Goal: Information Seeking & Learning: Learn about a topic

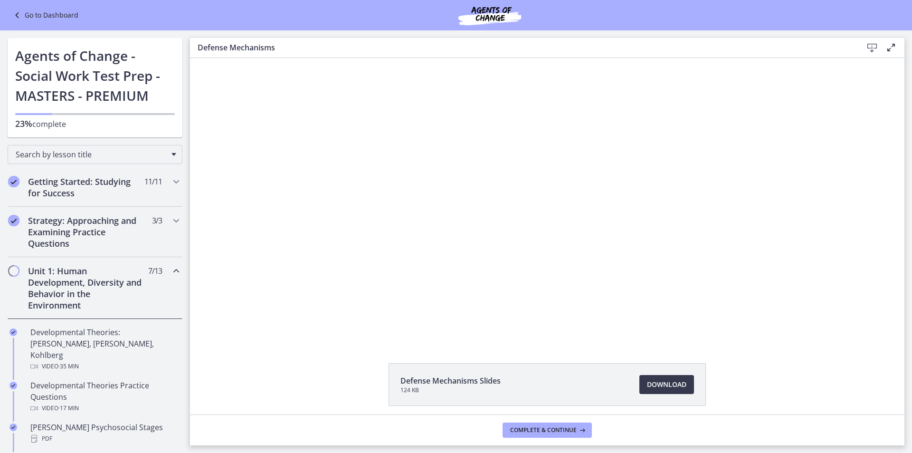
scroll to position [37, 0]
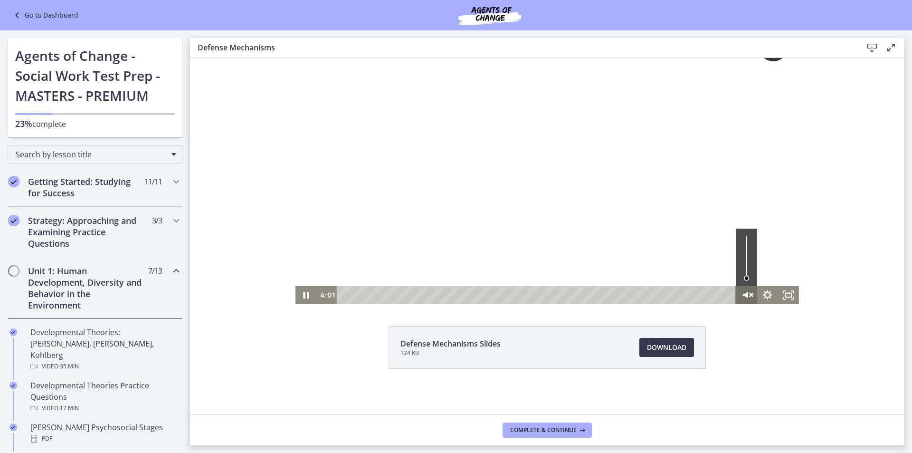
click at [750, 293] on icon "Unmute" at bounding box center [751, 294] width 3 height 3
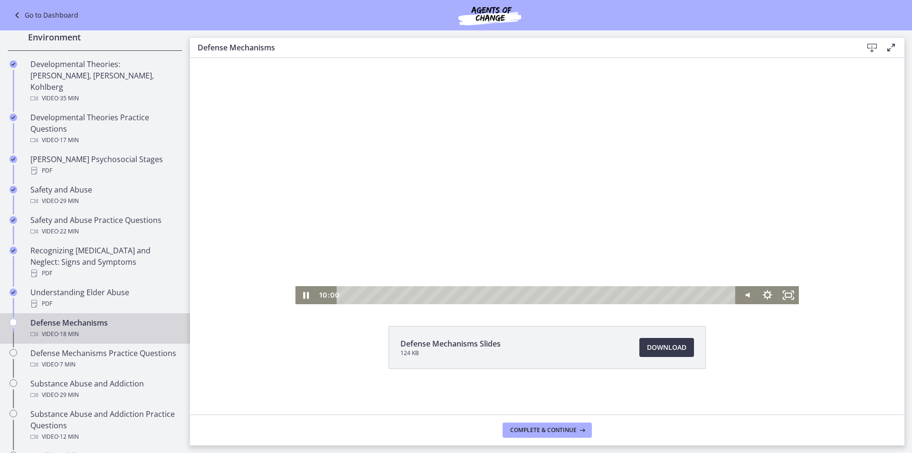
scroll to position [285, 0]
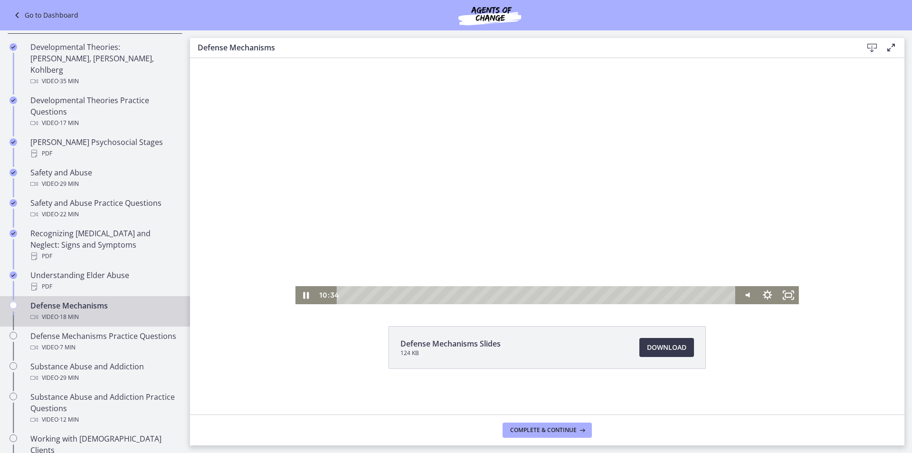
click at [570, 191] on div at bounding box center [546, 162] width 503 height 283
click at [496, 187] on div at bounding box center [546, 162] width 503 height 283
click at [602, 294] on div "12:03" at bounding box center [537, 295] width 386 height 18
click at [612, 295] on div "12:29" at bounding box center [537, 295] width 386 height 18
drag, startPoint x: 590, startPoint y: 218, endPoint x: 594, endPoint y: 208, distance: 10.7
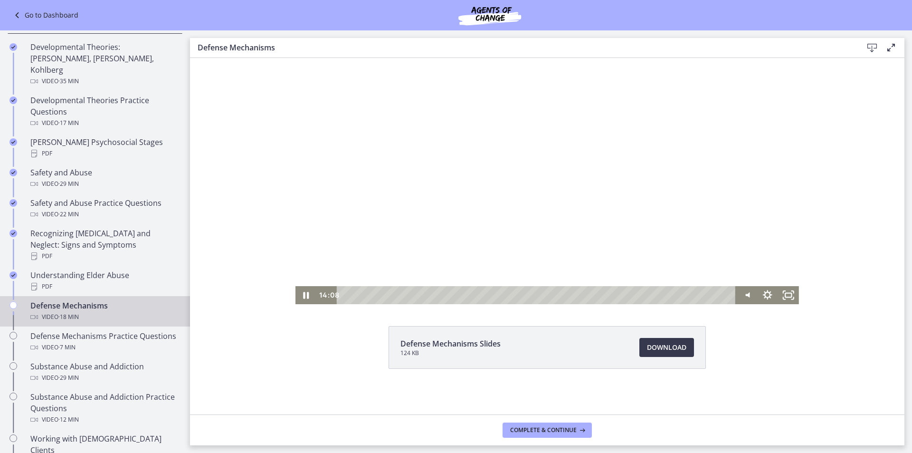
click at [590, 217] on div at bounding box center [546, 162] width 503 height 283
drag, startPoint x: 608, startPoint y: 194, endPoint x: 609, endPoint y: 185, distance: 8.6
click at [608, 189] on div at bounding box center [546, 162] width 503 height 283
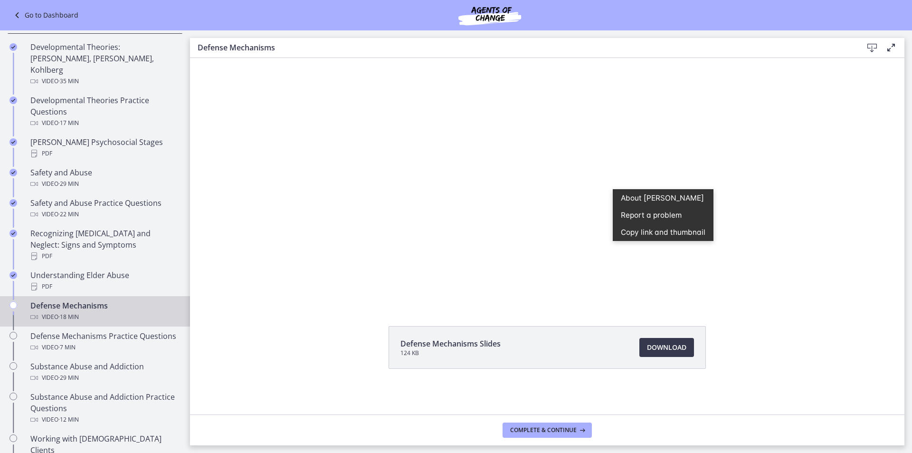
click at [822, 292] on div "Click for sound @keyframes VOLUME_SMALL_WAVE_FLASH { 0% { opacity: 0; } 33% { o…" at bounding box center [547, 162] width 714 height 283
click at [570, 430] on span "Complete & continue" at bounding box center [543, 430] width 66 height 8
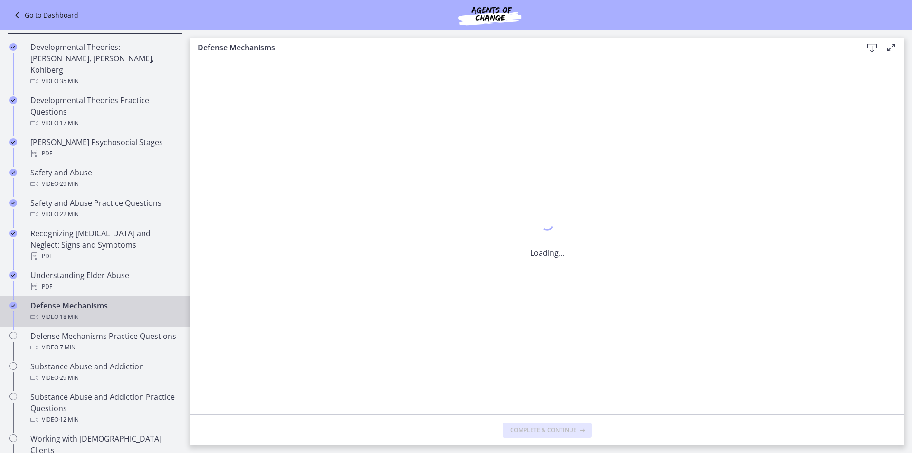
scroll to position [0, 0]
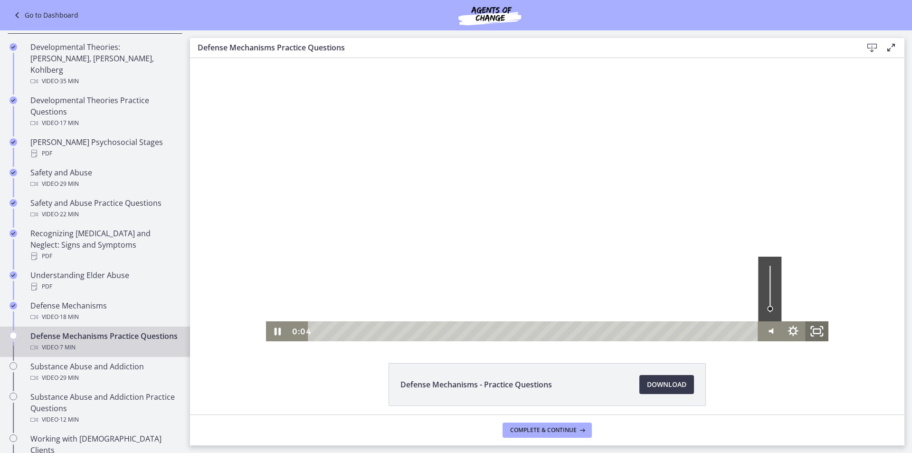
click at [818, 334] on icon "Fullscreen" at bounding box center [816, 331] width 23 height 20
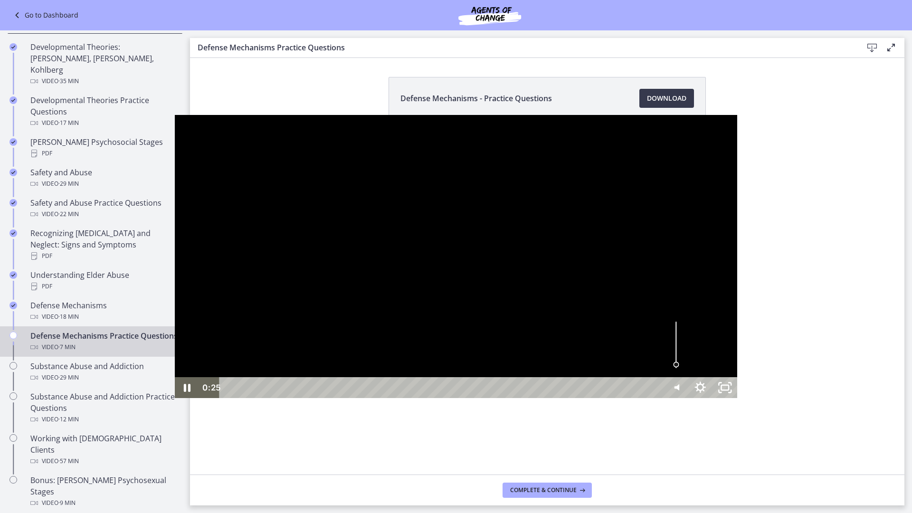
click at [488, 283] on div at bounding box center [456, 256] width 563 height 283
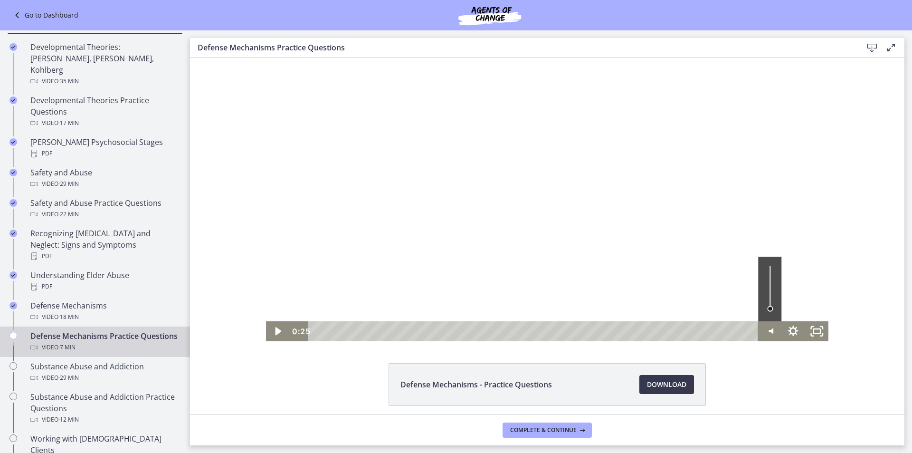
click at [720, 188] on div at bounding box center [547, 199] width 563 height 283
click at [604, 216] on div at bounding box center [547, 199] width 563 height 283
click at [619, 231] on div at bounding box center [547, 199] width 563 height 283
click at [818, 330] on icon "Fullscreen" at bounding box center [816, 331] width 23 height 20
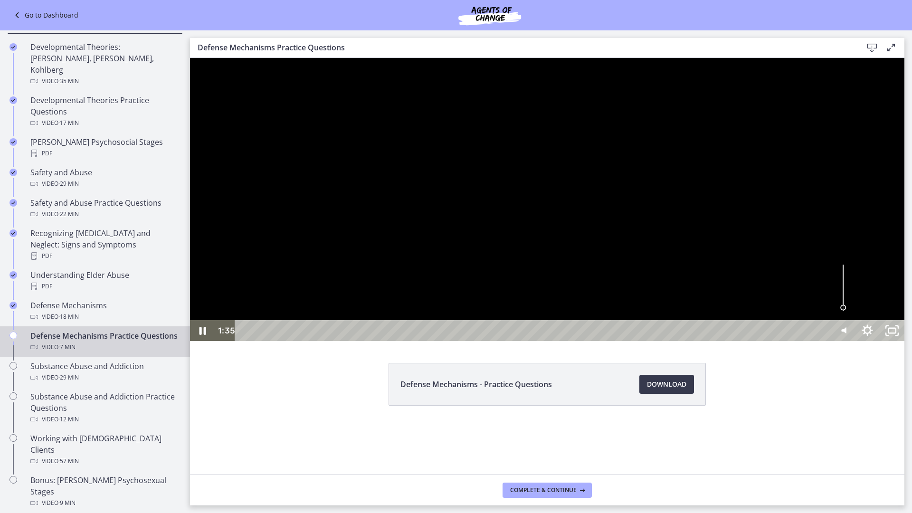
drag, startPoint x: 860, startPoint y: 389, endPoint x: 866, endPoint y: 393, distance: 7.5
click at [862, 341] on div at bounding box center [547, 199] width 714 height 283
click at [779, 329] on div at bounding box center [547, 199] width 714 height 283
click at [791, 333] on div at bounding box center [547, 199] width 714 height 283
click at [803, 341] on div at bounding box center [547, 199] width 714 height 283
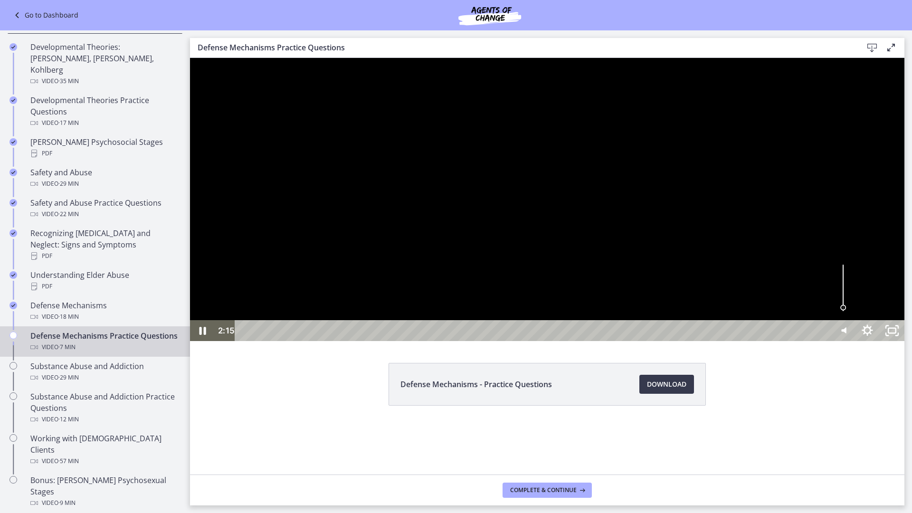
click at [586, 274] on div at bounding box center [547, 199] width 714 height 283
click at [480, 341] on div "2:06" at bounding box center [534, 330] width 580 height 21
click at [611, 341] on div at bounding box center [547, 199] width 714 height 283
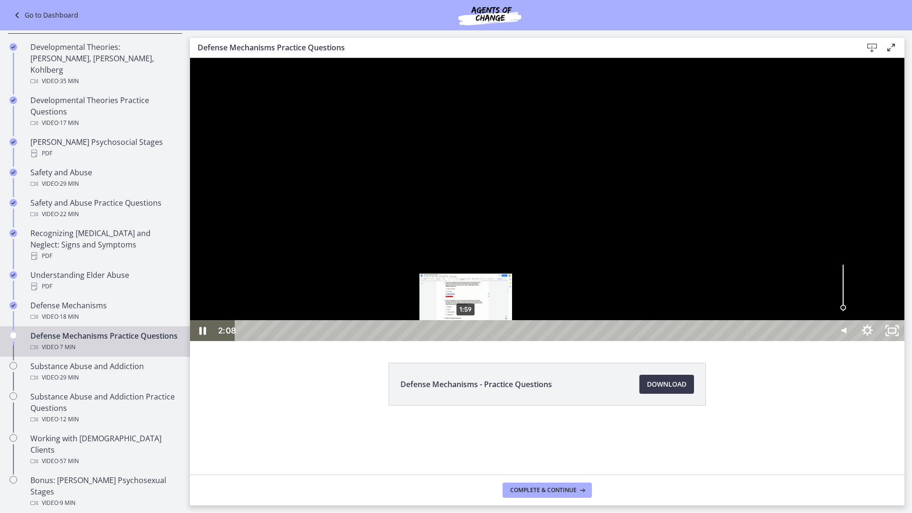
click at [466, 341] on div "1:59" at bounding box center [534, 330] width 580 height 21
click at [454, 341] on div "1:53" at bounding box center [534, 330] width 580 height 21
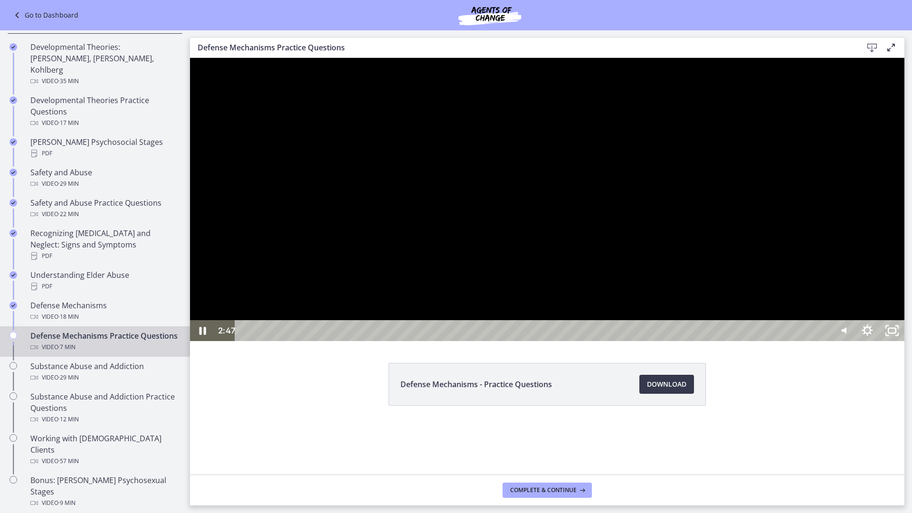
click at [808, 291] on div at bounding box center [547, 199] width 714 height 283
click at [638, 284] on div at bounding box center [547, 199] width 714 height 283
click at [678, 290] on div at bounding box center [547, 199] width 714 height 283
click at [689, 296] on div at bounding box center [547, 199] width 714 height 283
drag, startPoint x: 841, startPoint y: 366, endPoint x: 840, endPoint y: 371, distance: 4.8
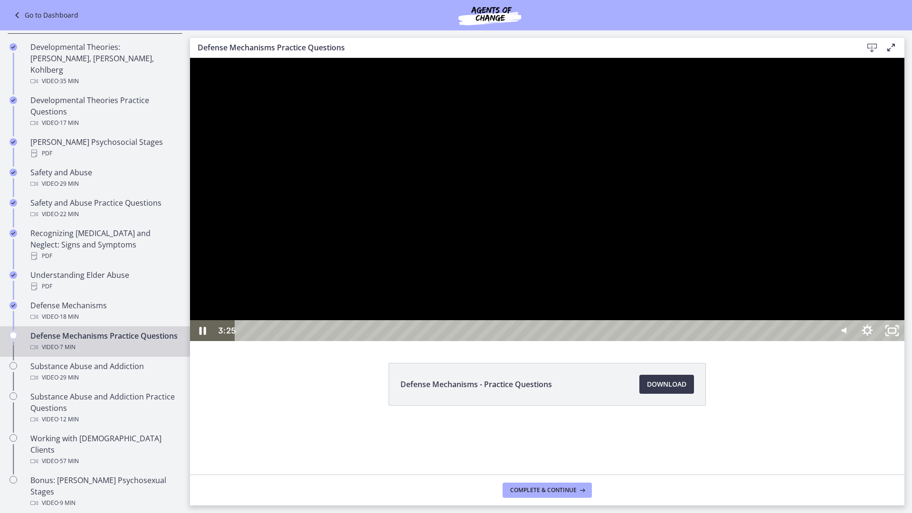
click at [840, 341] on div at bounding box center [547, 199] width 714 height 283
click at [743, 341] on div at bounding box center [547, 199] width 714 height 283
click at [686, 341] on div at bounding box center [547, 199] width 714 height 283
click at [727, 334] on div "Playbar" at bounding box center [727, 330] width 7 height 7
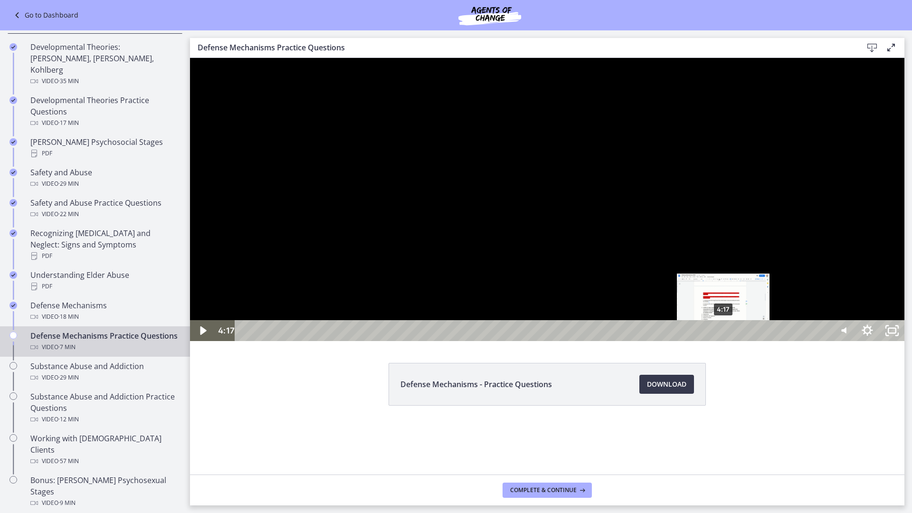
click at [723, 341] on div "4:17" at bounding box center [534, 330] width 580 height 21
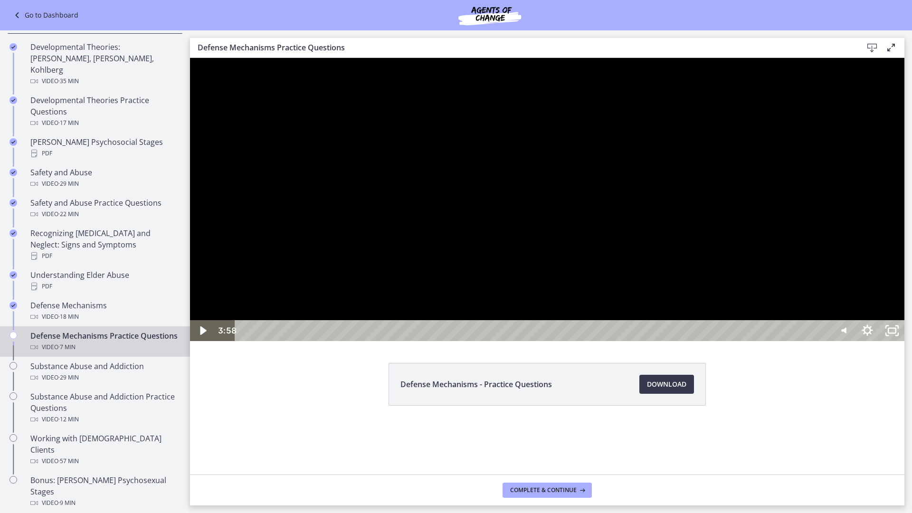
click at [849, 341] on div at bounding box center [547, 199] width 714 height 283
click at [904, 341] on div at bounding box center [547, 199] width 714 height 283
click at [770, 341] on div at bounding box center [547, 199] width 714 height 283
click at [746, 341] on div at bounding box center [547, 199] width 714 height 283
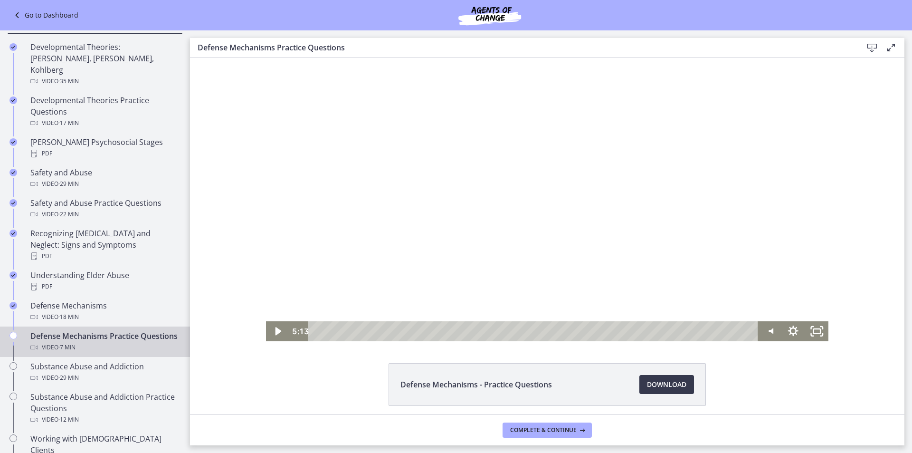
click at [468, 264] on div at bounding box center [547, 199] width 563 height 283
click at [664, 211] on div at bounding box center [547, 199] width 563 height 283
click at [661, 244] on div at bounding box center [547, 199] width 563 height 283
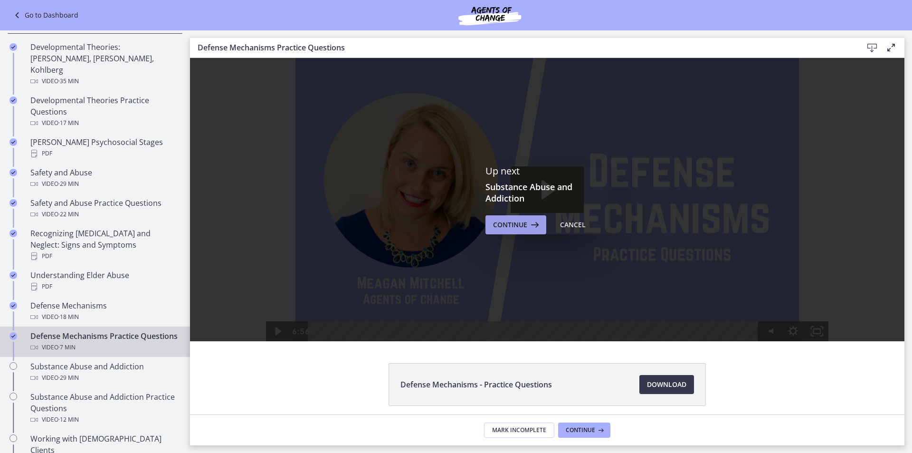
click at [494, 230] on button "Continue" at bounding box center [515, 224] width 61 height 19
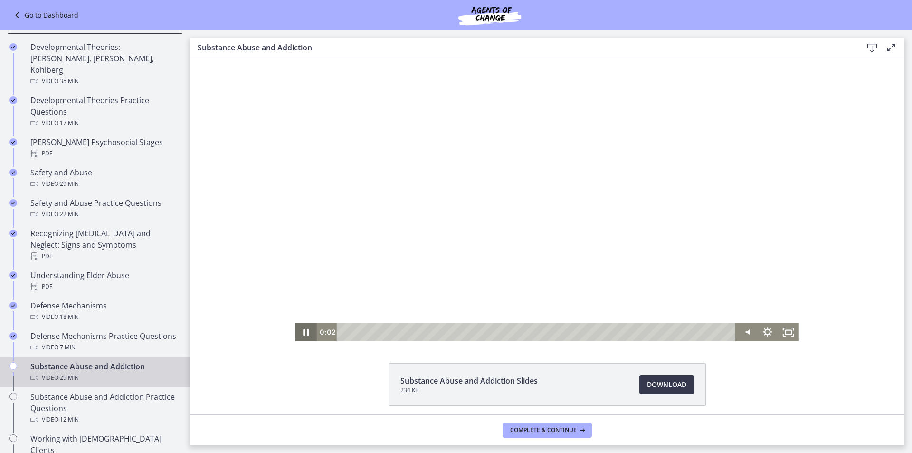
click at [299, 333] on icon "Pause" at bounding box center [305, 332] width 21 height 18
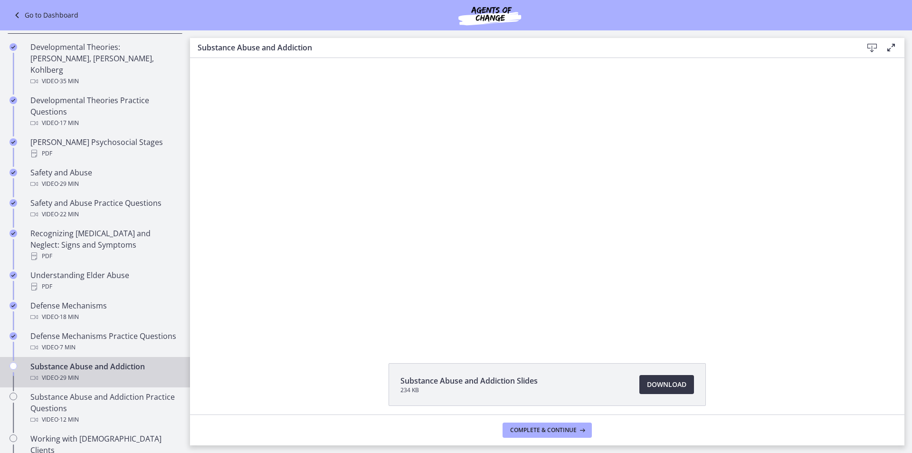
click at [666, 388] on span "Download Opens in a new window" at bounding box center [666, 384] width 39 height 11
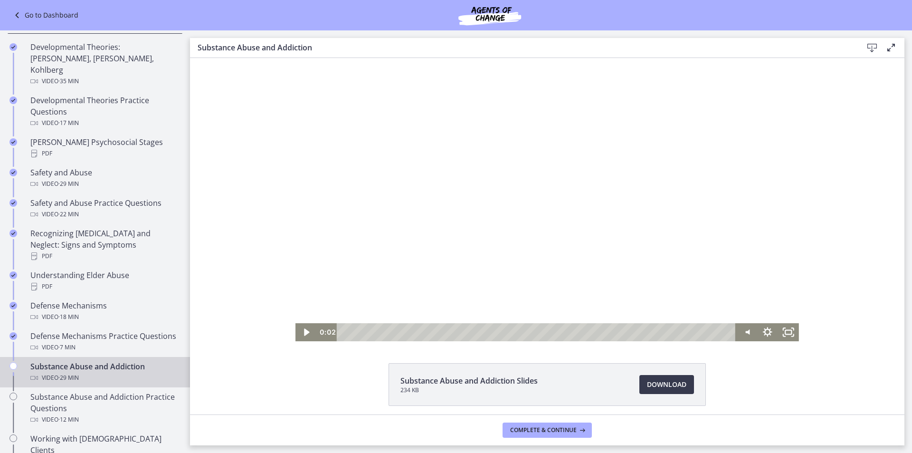
click at [677, 235] on div at bounding box center [546, 199] width 503 height 283
click at [752, 311] on div "Volume" at bounding box center [746, 294] width 21 height 57
click at [750, 310] on div "Volume" at bounding box center [746, 294] width 21 height 57
click at [786, 330] on rect "Fullscreen" at bounding box center [788, 332] width 6 height 4
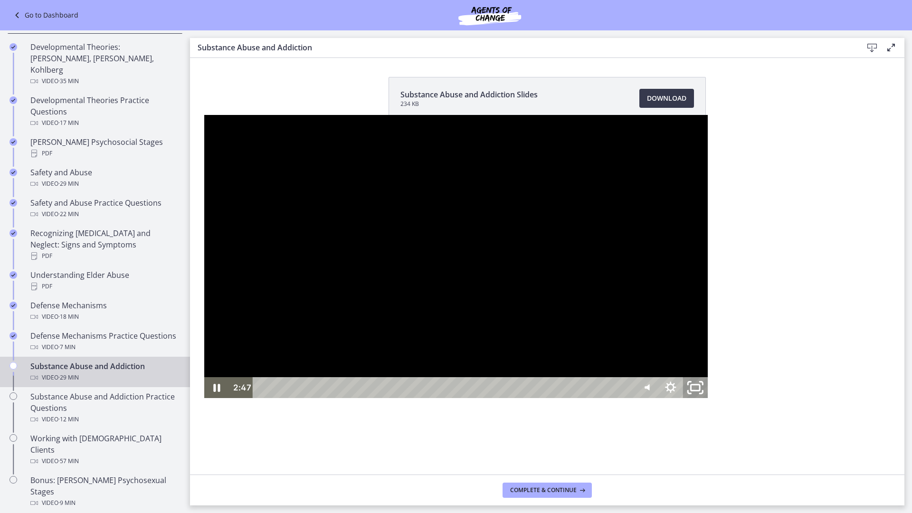
click at [710, 400] on icon "Unfullscreen" at bounding box center [695, 387] width 29 height 25
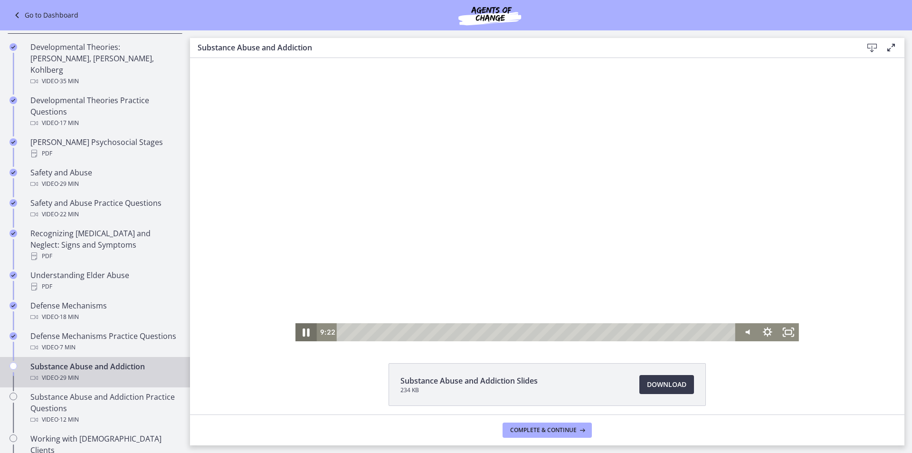
click at [296, 332] on icon "Pause" at bounding box center [306, 332] width 25 height 22
click at [383, 259] on div at bounding box center [546, 199] width 503 height 283
click at [375, 233] on div at bounding box center [546, 199] width 503 height 283
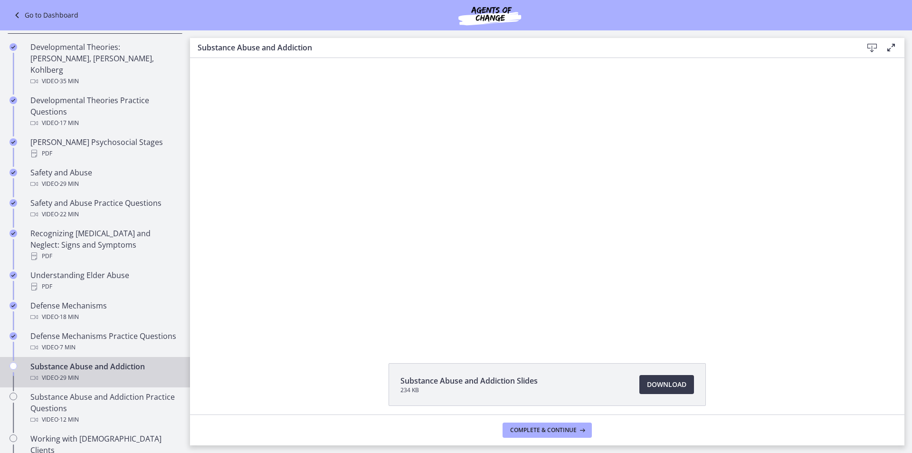
click at [365, 221] on div at bounding box center [546, 199] width 503 height 283
click at [474, 315] on div "Click for sound @keyframes VOLUME_SMALL_WAVE_FLASH { 0% { opacity: 0; } 33% { o…" at bounding box center [546, 199] width 503 height 283
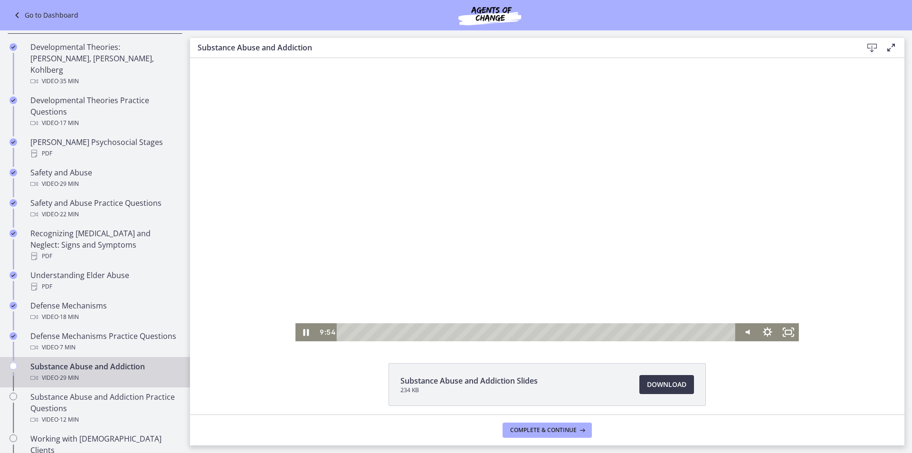
click at [491, 260] on div at bounding box center [546, 199] width 503 height 283
